Goal: Navigation & Orientation: Find specific page/section

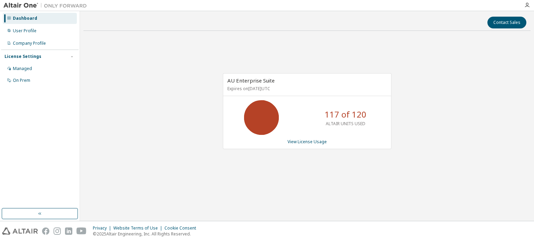
click at [446, 128] on div "AU Enterprise Suite Expires on December 26, 2025 UTC 117 of 120 ALTAIR UNITS US…" at bounding box center [306, 114] width 447 height 157
